Goal: Task Accomplishment & Management: Manage account settings

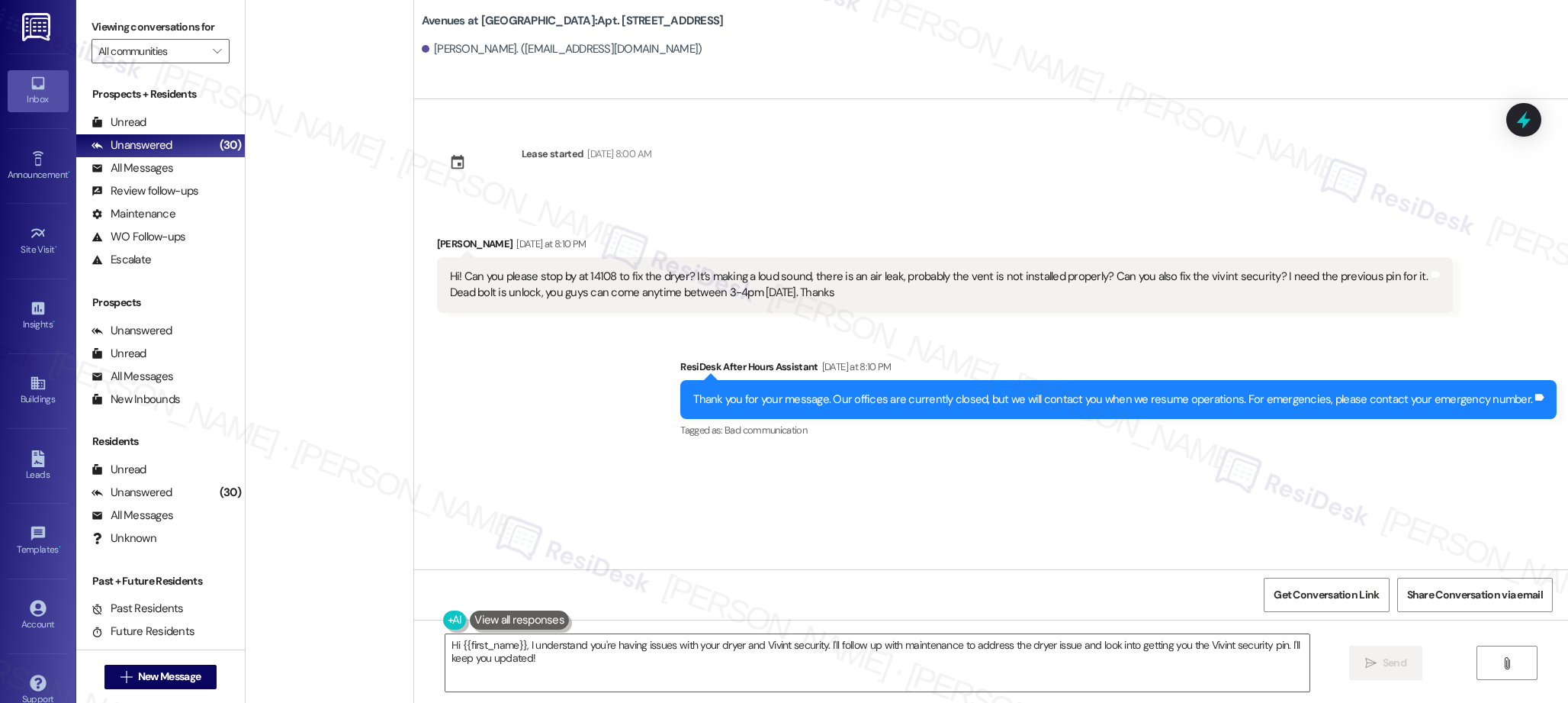
scroll to position [2481, 0]
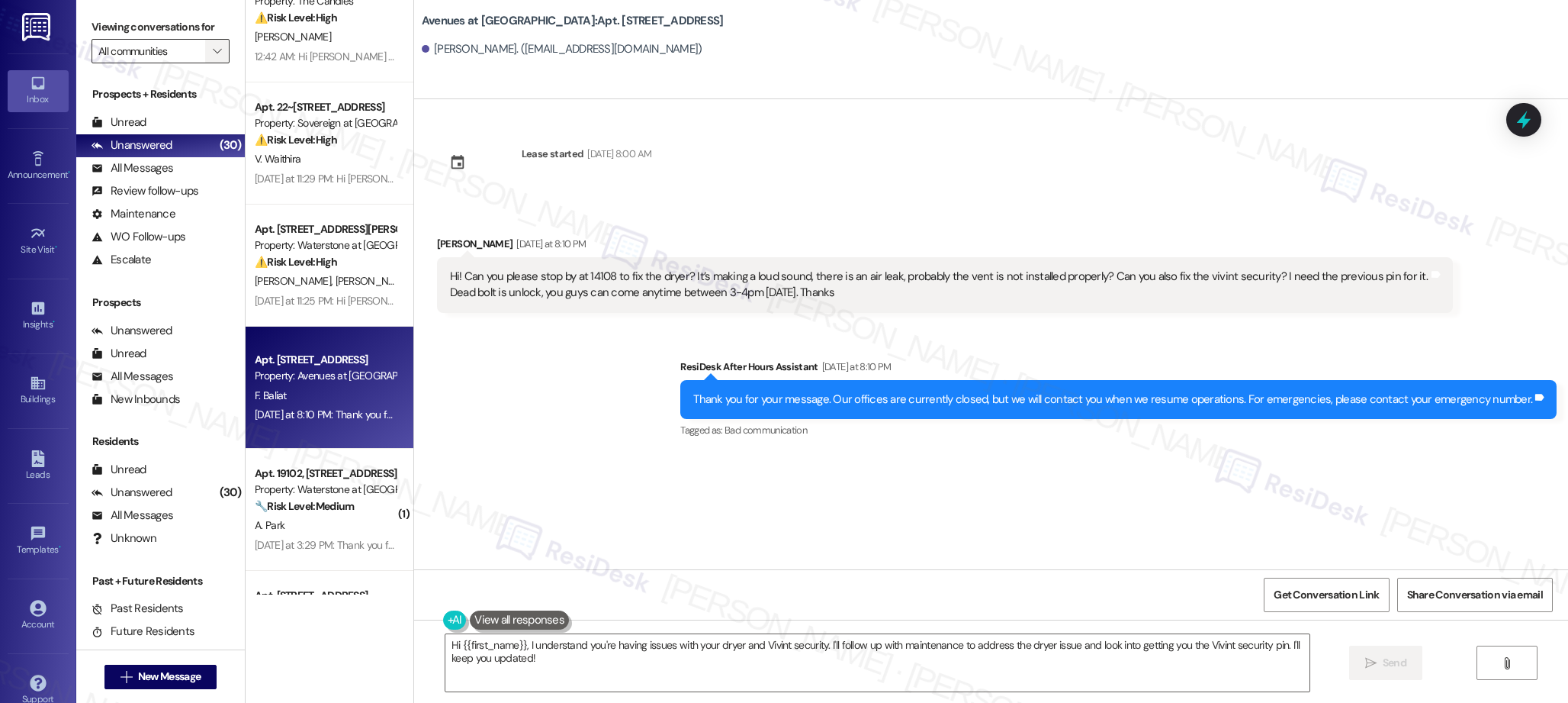
click at [212, 48] on icon "" at bounding box center [217, 51] width 9 height 12
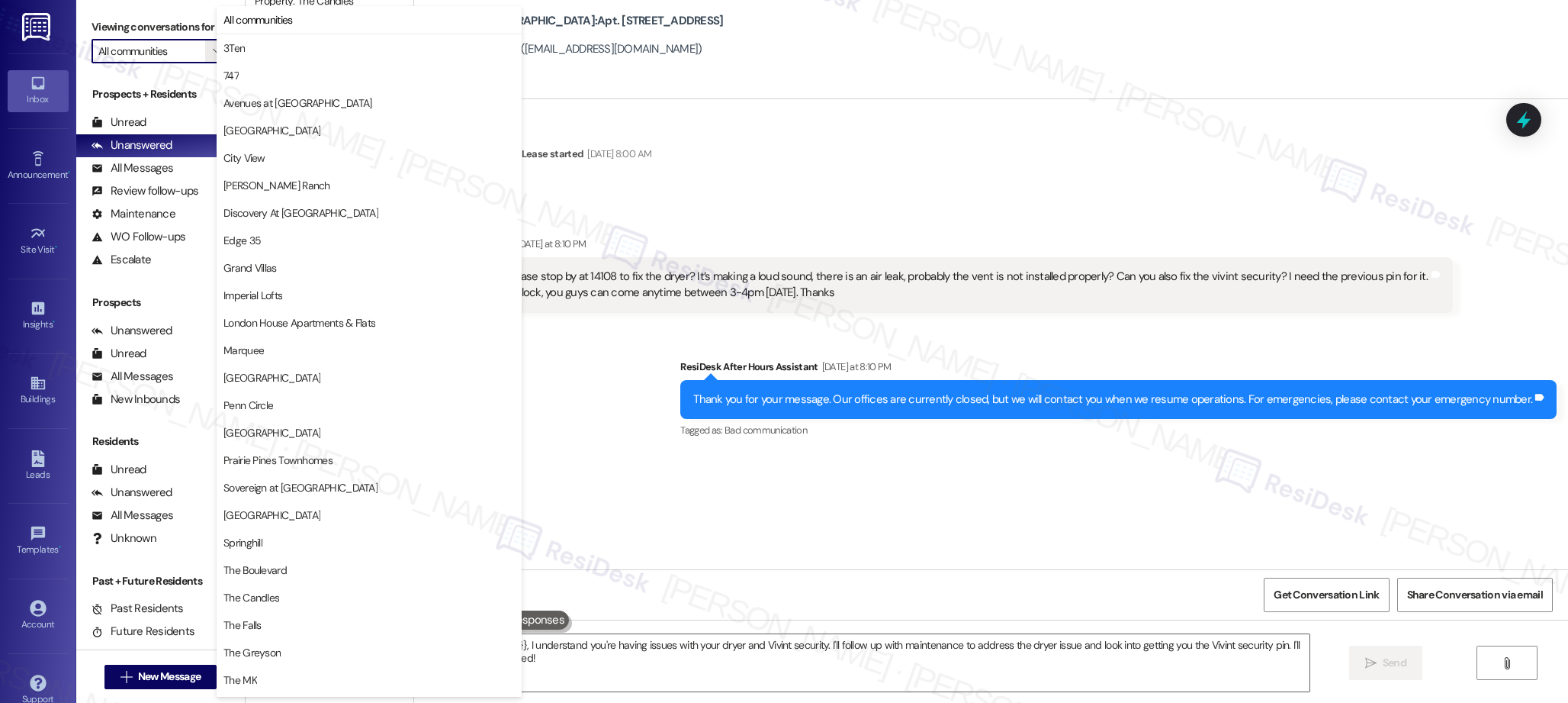
scroll to position [25, 0]
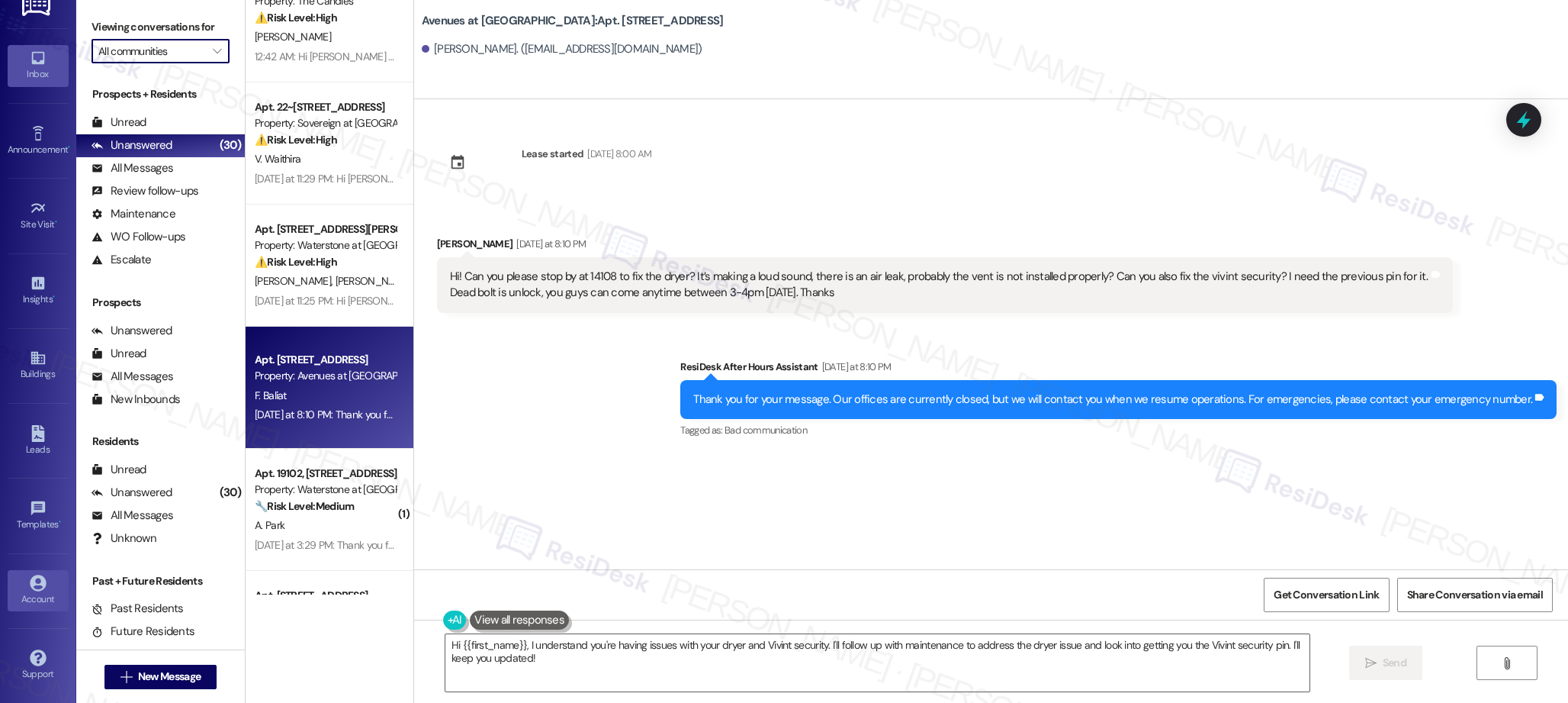
click at [30, 581] on icon at bounding box center [38, 582] width 16 height 16
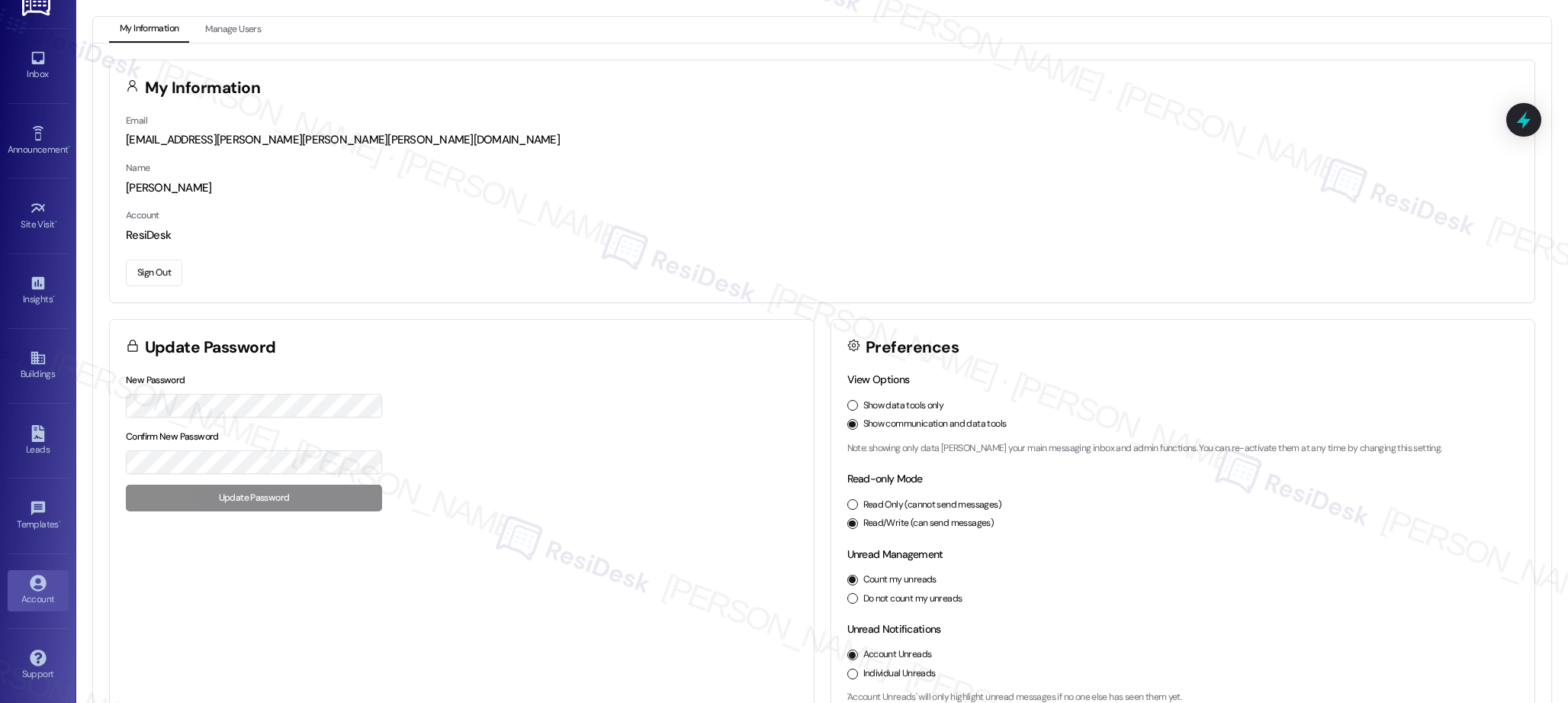
click at [155, 272] on button "Sign Out" at bounding box center [154, 273] width 57 height 27
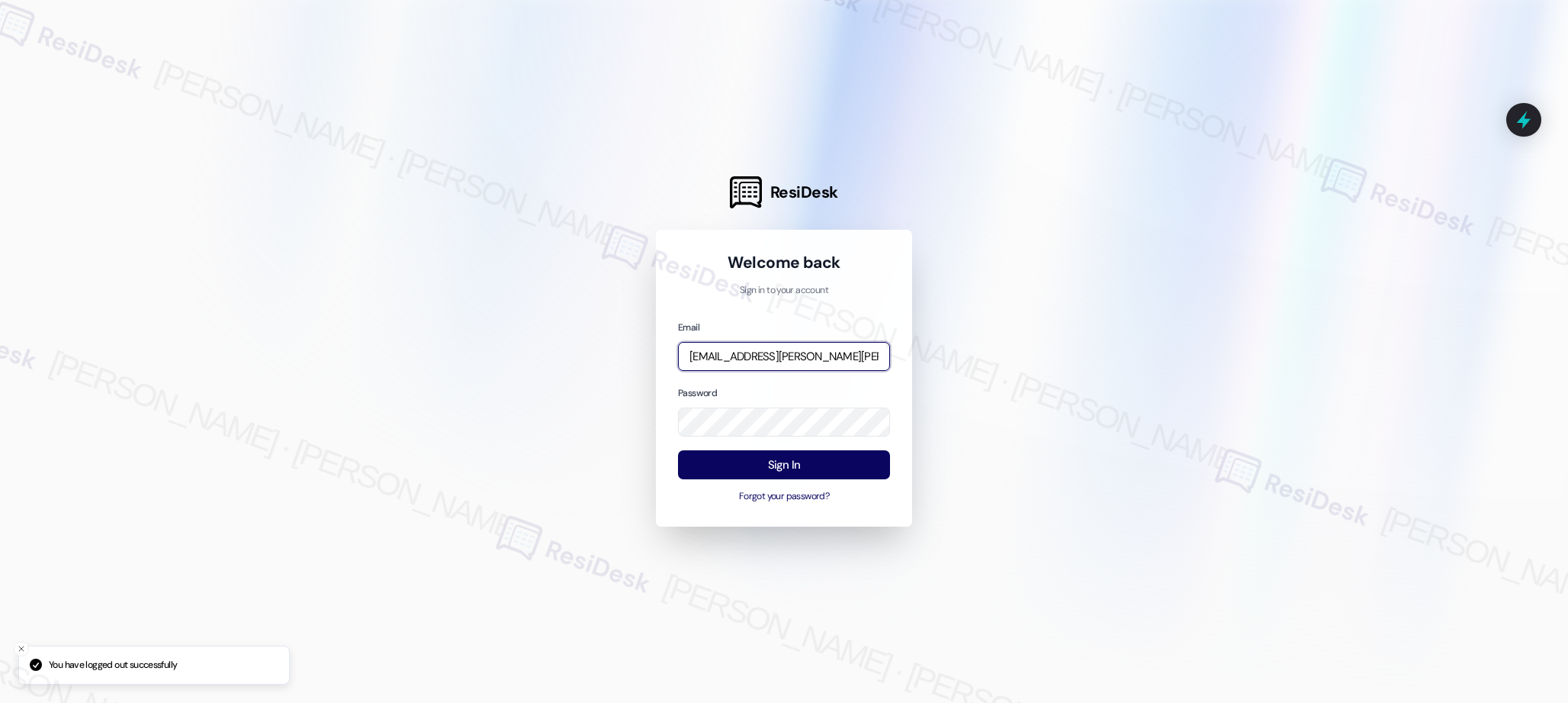
click at [790, 358] on input "[EMAIL_ADDRESS][PERSON_NAME][PERSON_NAME][PERSON_NAME][DOMAIN_NAME]" at bounding box center [783, 357] width 212 height 30
drag, startPoint x: 834, startPoint y: 353, endPoint x: 764, endPoint y: 354, distance: 70.0
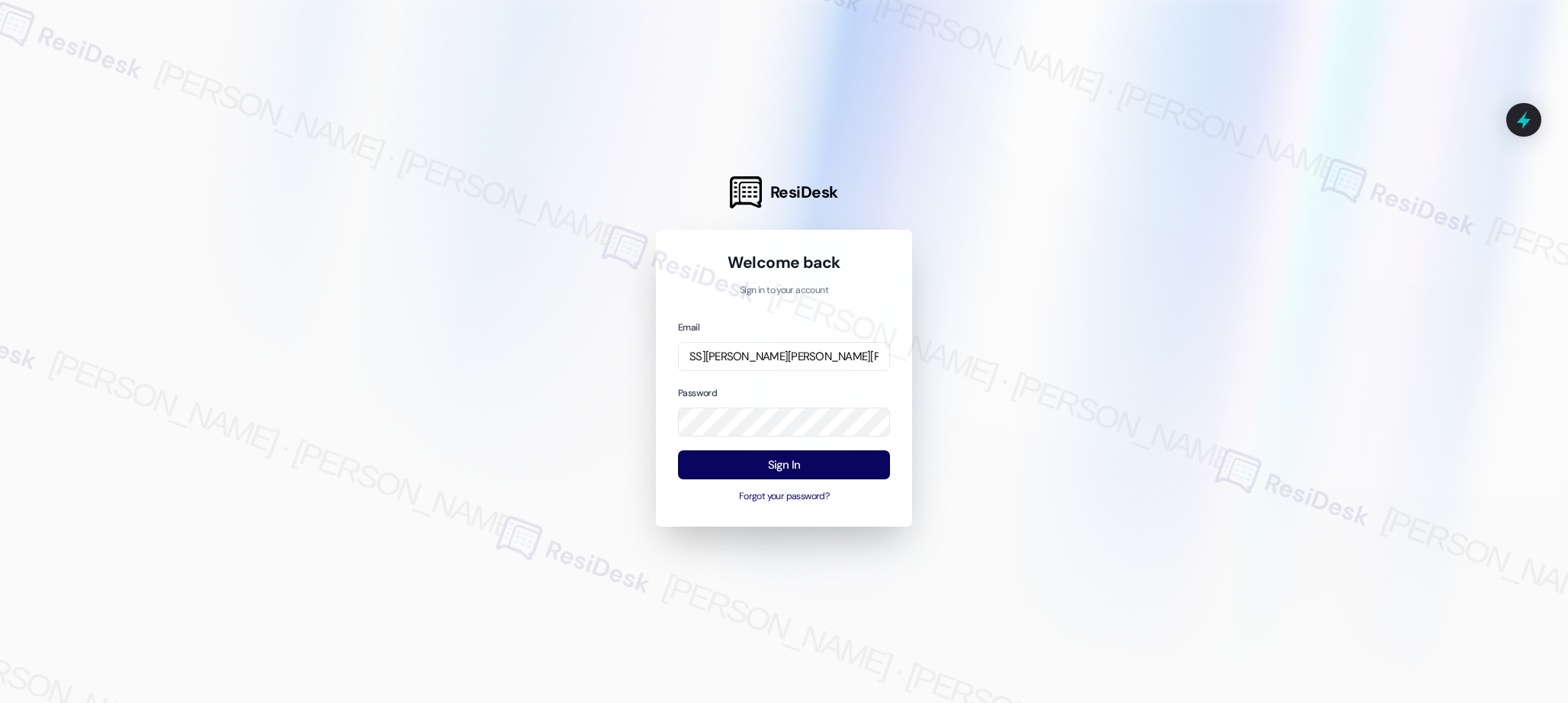
click at [764, 354] on input "[EMAIL_ADDRESS][PERSON_NAME][PERSON_NAME][PERSON_NAME][DOMAIN_NAME]" at bounding box center [783, 357] width 212 height 30
drag, startPoint x: 739, startPoint y: 353, endPoint x: 812, endPoint y: 354, distance: 73.0
click at [812, 354] on input "[EMAIL_ADDRESS][PERSON_NAME][PERSON_NAME][PERSON_NAME][DOMAIN_NAME]" at bounding box center [783, 357] width 212 height 30
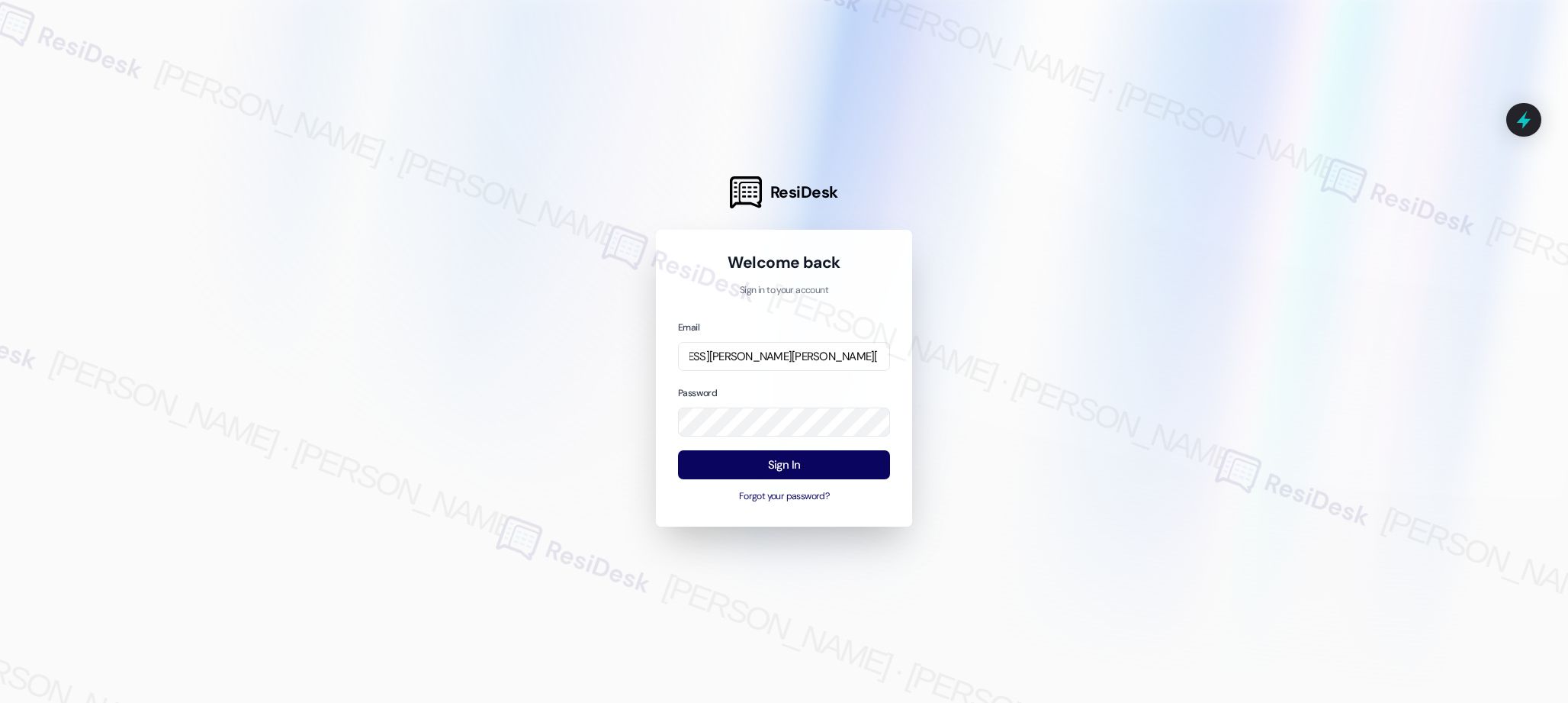
drag, startPoint x: 800, startPoint y: 354, endPoint x: 853, endPoint y: 356, distance: 53.0
click at [853, 356] on input "[EMAIL_ADDRESS][PERSON_NAME][PERSON_NAME][PERSON_NAME][DOMAIN_NAME]" at bounding box center [783, 357] width 212 height 30
click at [805, 357] on input "automated-surveys-abacus_capital-[PERSON_NAME].[PERSON_NAME]@abacus_[DOMAIN_NAM…" at bounding box center [783, 357] width 212 height 30
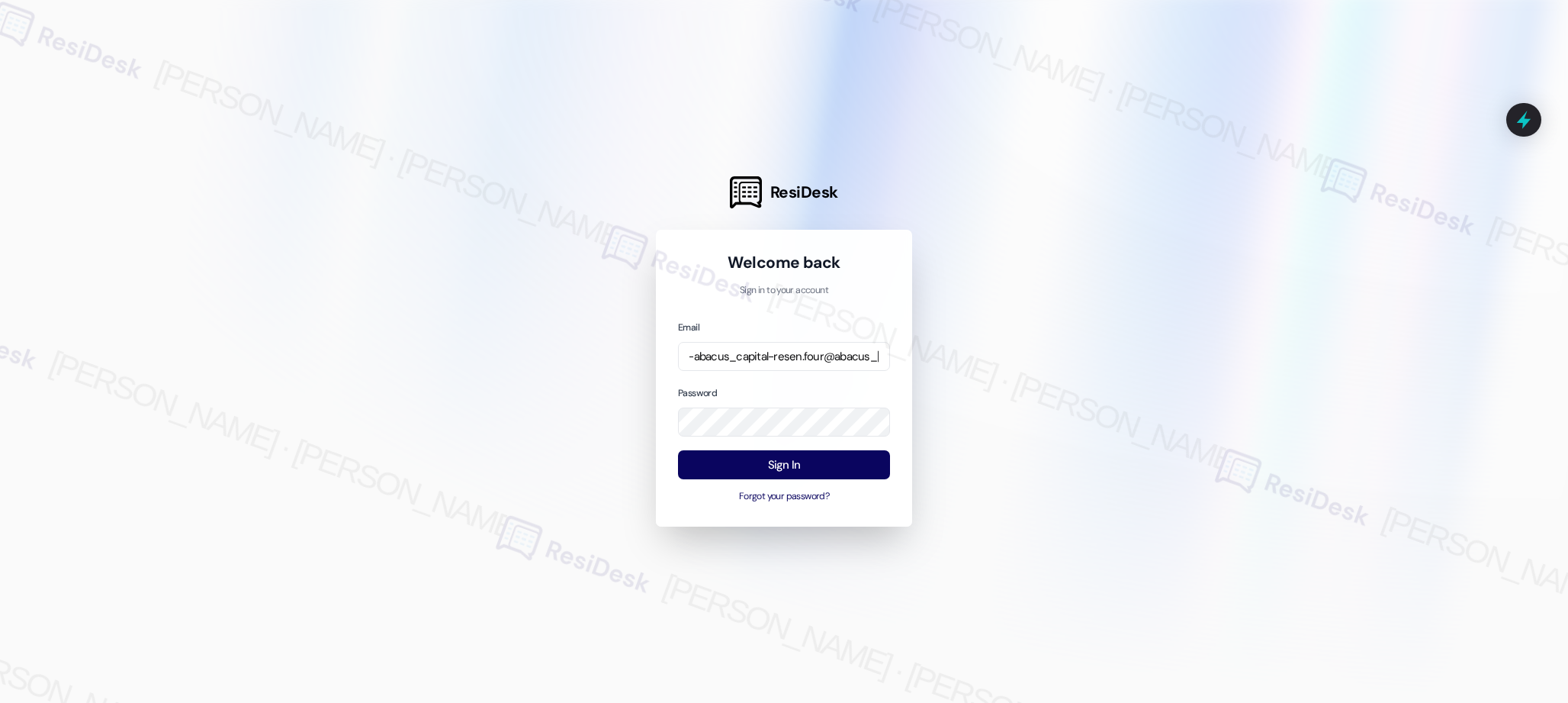
type input "automated-surveys-abacus_capital-resen.four@abacus_[DOMAIN_NAME]"
click at [793, 466] on button "Sign In" at bounding box center [783, 465] width 212 height 30
